Goal: Complete application form

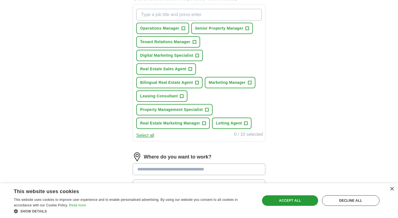
scroll to position [93, 0]
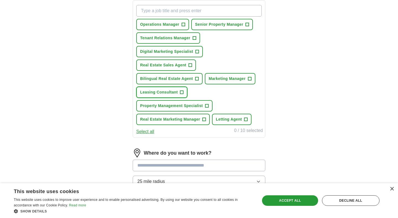
click at [182, 92] on span "+" at bounding box center [181, 92] width 3 height 4
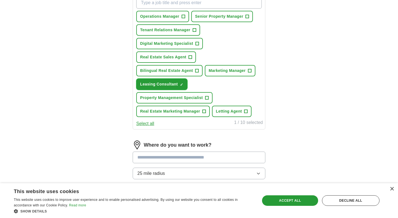
scroll to position [101, 0]
click at [207, 99] on span "+" at bounding box center [206, 97] width 3 height 4
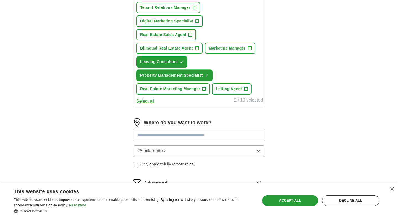
scroll to position [124, 0]
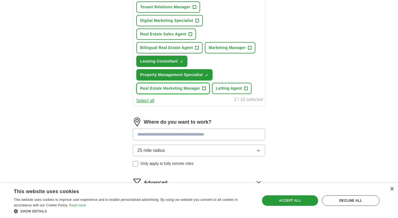
click at [205, 88] on span "+" at bounding box center [204, 88] width 3 height 4
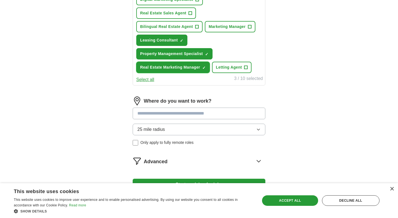
scroll to position [145, 0]
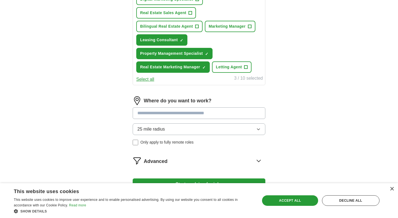
click at [189, 114] on input at bounding box center [199, 113] width 133 height 12
type input "****"
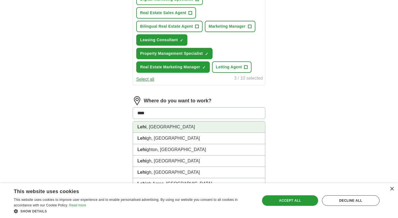
click at [176, 128] on li "Lehi , [GEOGRAPHIC_DATA]" at bounding box center [199, 126] width 132 height 11
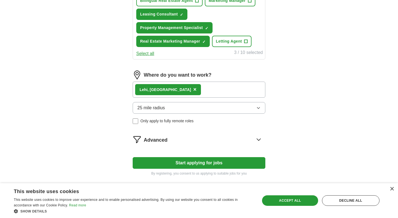
scroll to position [193, 0]
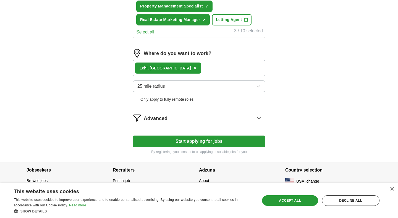
click at [165, 118] on span "Advanced" at bounding box center [156, 118] width 24 height 7
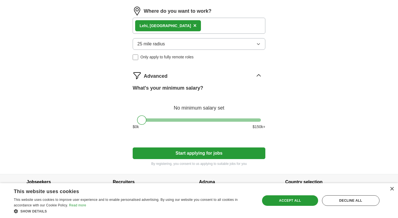
scroll to position [237, 0]
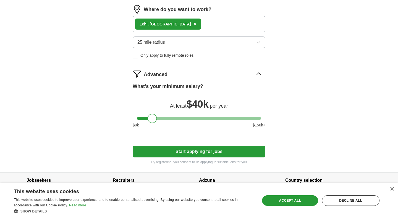
drag, startPoint x: 145, startPoint y: 118, endPoint x: 156, endPoint y: 118, distance: 10.8
click at [156, 118] on div at bounding box center [152, 118] width 9 height 9
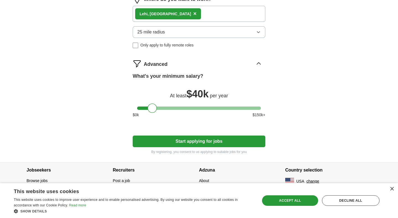
click at [188, 141] on button "Start applying for jobs" at bounding box center [199, 142] width 133 height 12
select select "**"
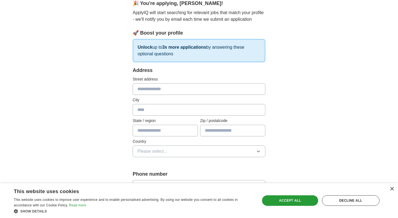
scroll to position [54, 0]
click at [169, 90] on input "text" at bounding box center [199, 89] width 133 height 12
type input "**********"
type input "**"
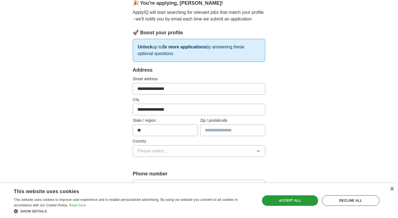
type input "*****"
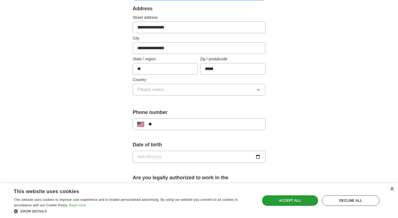
scroll to position [116, 0]
click at [159, 93] on span "Please select..." at bounding box center [153, 89] width 30 height 7
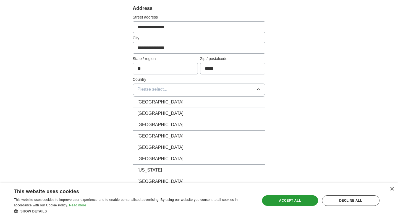
click at [154, 114] on span "[GEOGRAPHIC_DATA]" at bounding box center [161, 113] width 46 height 7
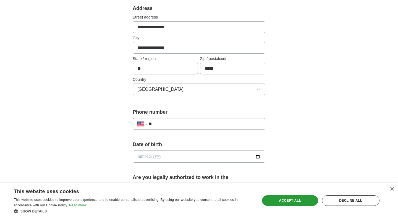
click at [166, 123] on input "**" at bounding box center [205, 124] width 112 height 7
type input "**********"
click at [177, 156] on input "date" at bounding box center [199, 157] width 133 height 12
type input "**********"
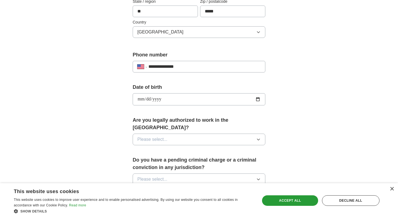
scroll to position [174, 0]
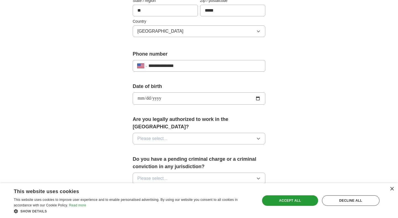
click at [184, 133] on button "Please select..." at bounding box center [199, 139] width 133 height 12
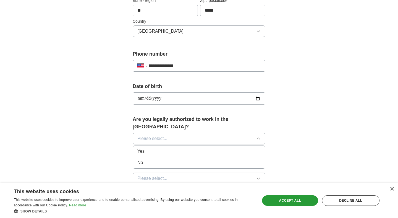
click at [174, 148] on div "Yes" at bounding box center [199, 151] width 123 height 7
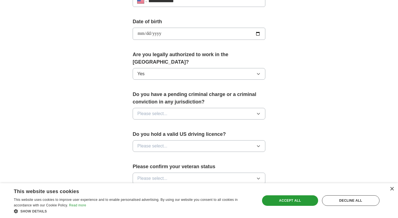
scroll to position [241, 0]
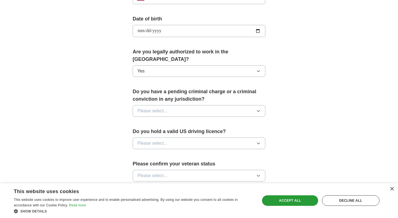
click at [175, 105] on button "Please select..." at bounding box center [199, 111] width 133 height 12
click at [171, 132] on div "No" at bounding box center [199, 135] width 123 height 7
click at [172, 138] on button "Please select..." at bounding box center [199, 144] width 133 height 12
click at [170, 153] on div "Yes" at bounding box center [199, 156] width 123 height 7
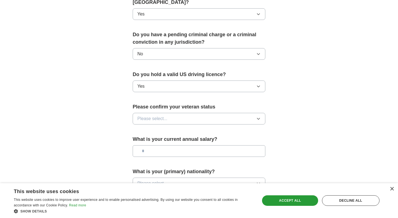
scroll to position [302, 0]
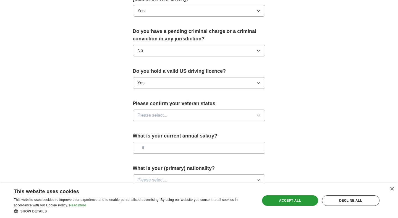
click at [174, 110] on button "Please select..." at bounding box center [199, 116] width 133 height 12
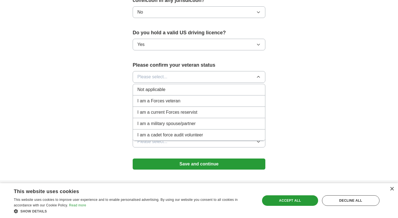
scroll to position [341, 0]
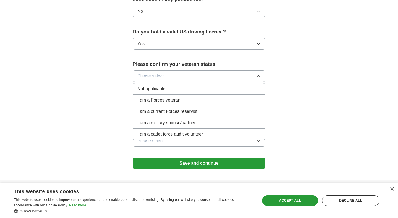
click at [156, 85] on span "Not applicable" at bounding box center [152, 88] width 28 height 7
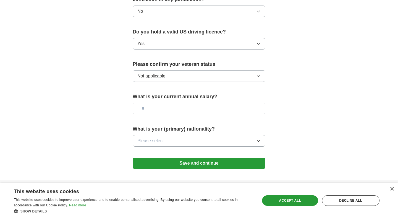
click at [159, 103] on input "text" at bounding box center [199, 109] width 133 height 12
type input "*******"
click at [165, 138] on span "Please select..." at bounding box center [153, 141] width 30 height 7
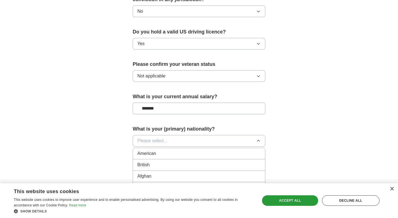
click at [159, 150] on div "American" at bounding box center [199, 153] width 123 height 7
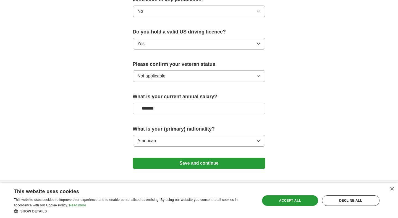
scroll to position [351, 0]
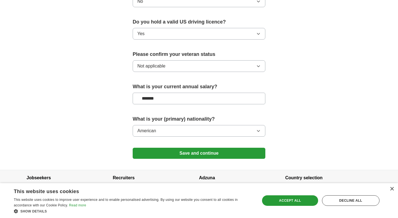
click at [200, 148] on button "Save and continue" at bounding box center [199, 153] width 133 height 11
